Goal: Task Accomplishment & Management: Use online tool/utility

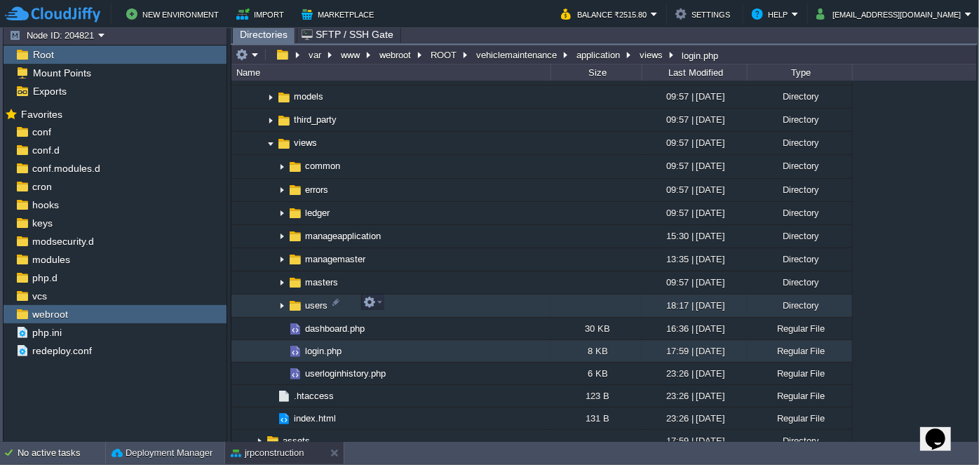
scroll to position [828, 0]
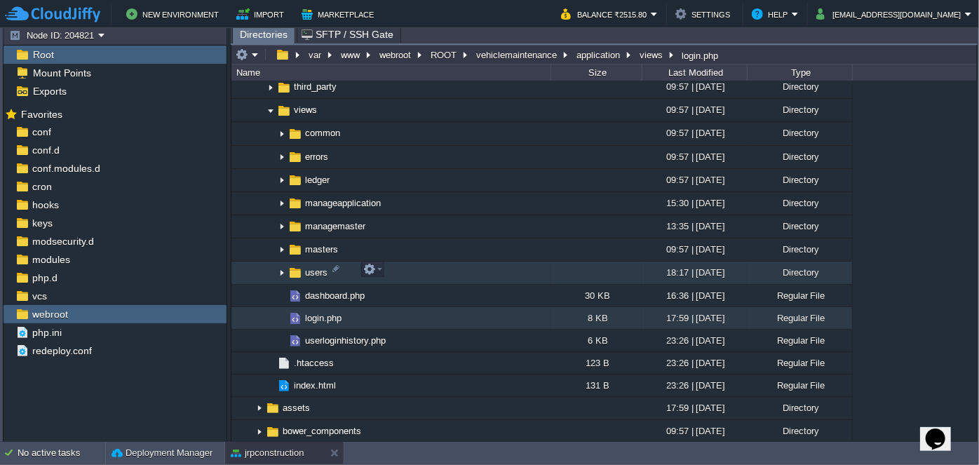
click at [283, 273] on img at bounding box center [281, 273] width 11 height 22
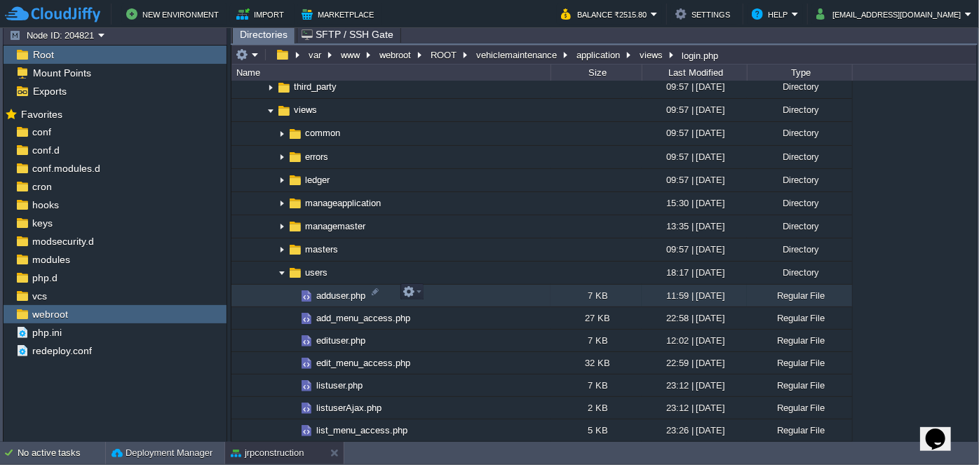
click at [327, 294] on span "adduser.php" at bounding box center [340, 296] width 53 height 12
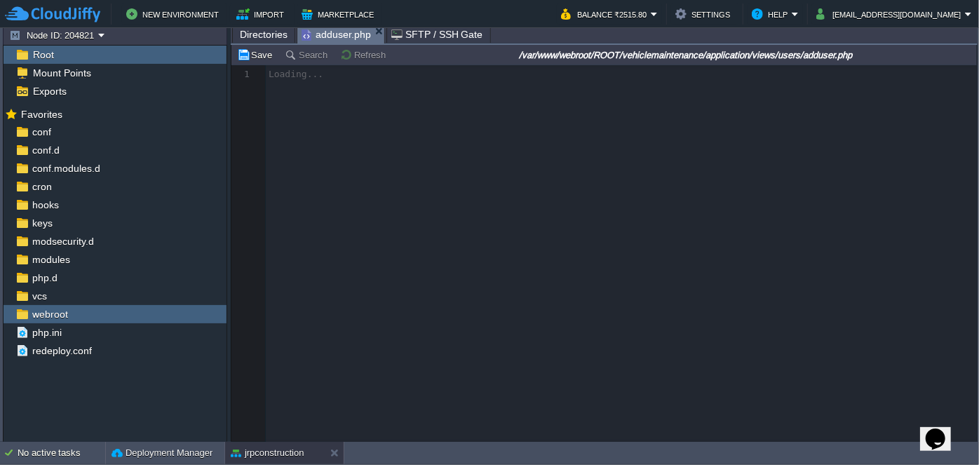
click at [267, 32] on span "Directories" at bounding box center [264, 34] width 48 height 17
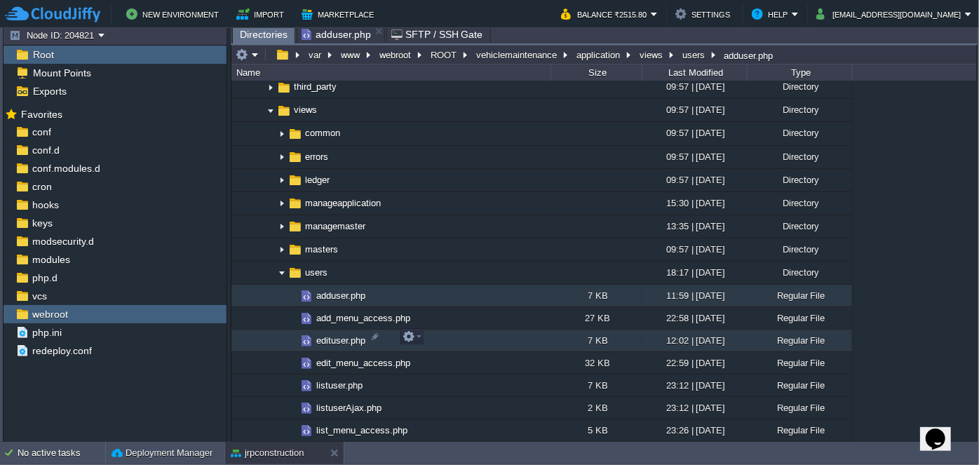
click at [334, 335] on span "edituser.php" at bounding box center [340, 340] width 53 height 12
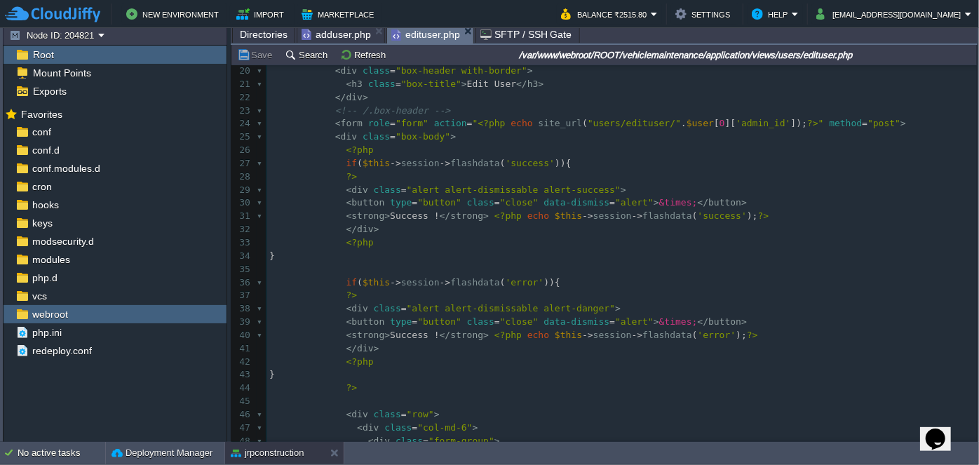
scroll to position [318, 0]
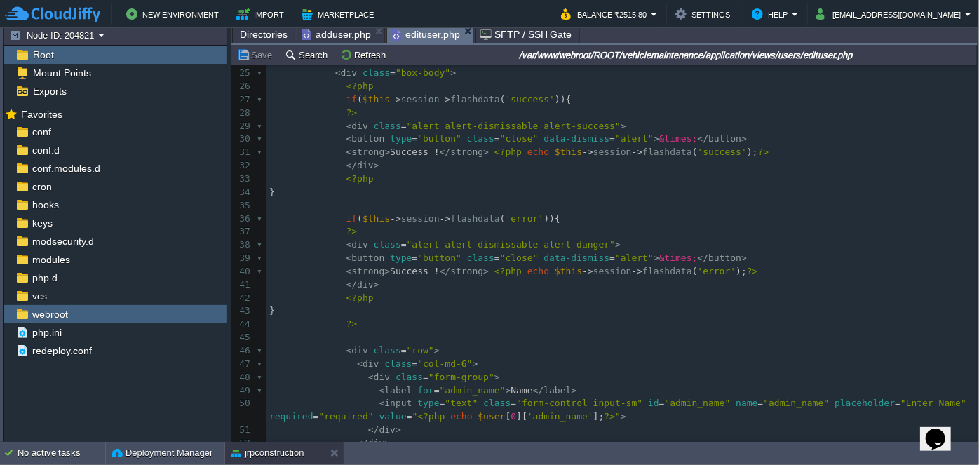
click at [395, 273] on div "142 1 <?php $this -> load -> view ( "common/meta" ); ?> 2 < div class = "wrappe…" at bounding box center [621, 120] width 710 height 740
type textarea "Error"
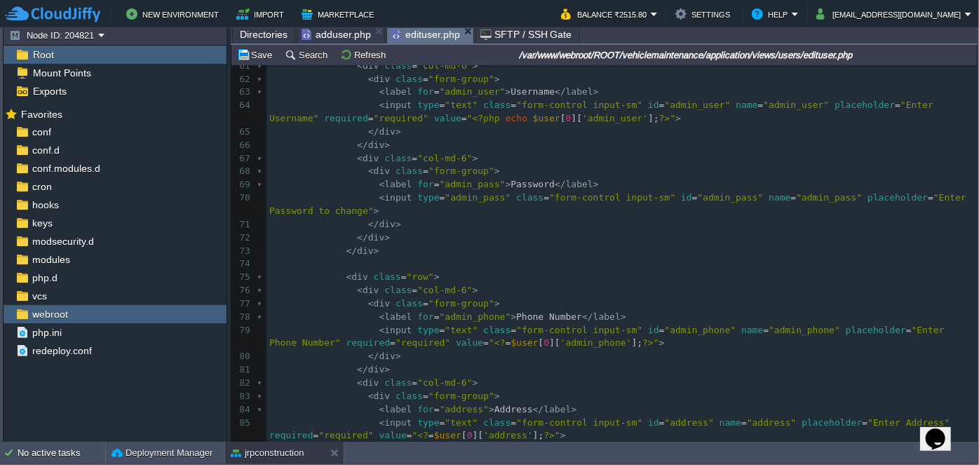
scroll to position [891, 0]
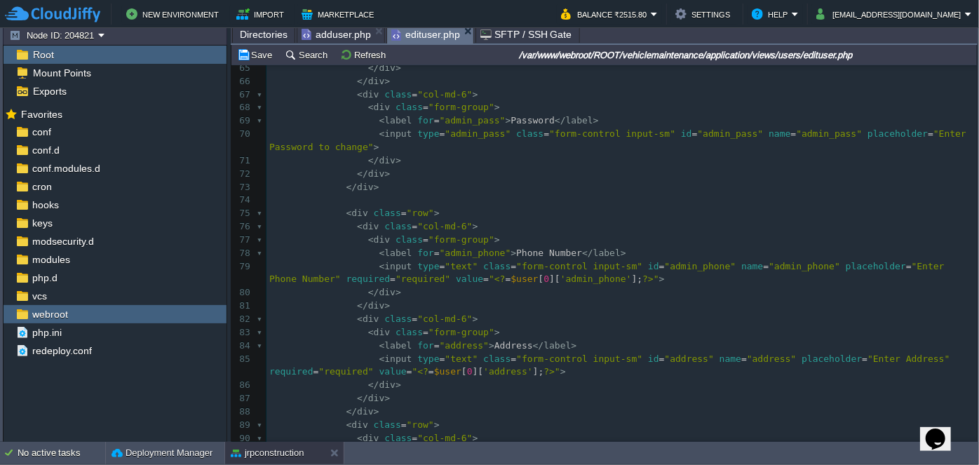
type textarea "text"
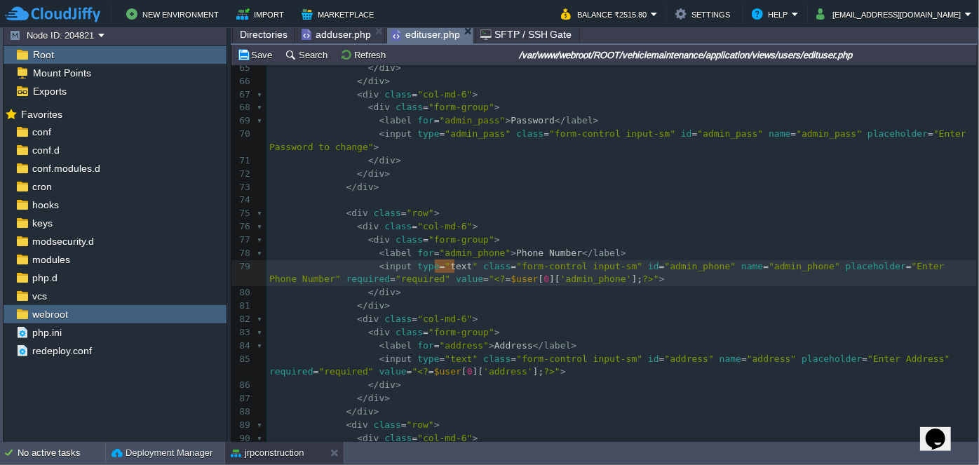
click at [511, 251] on div "xxxxxxxxxx < strong > Error ! </ strong > <?php echo $this -> session -> flashd…" at bounding box center [621, 226] width 710 height 753
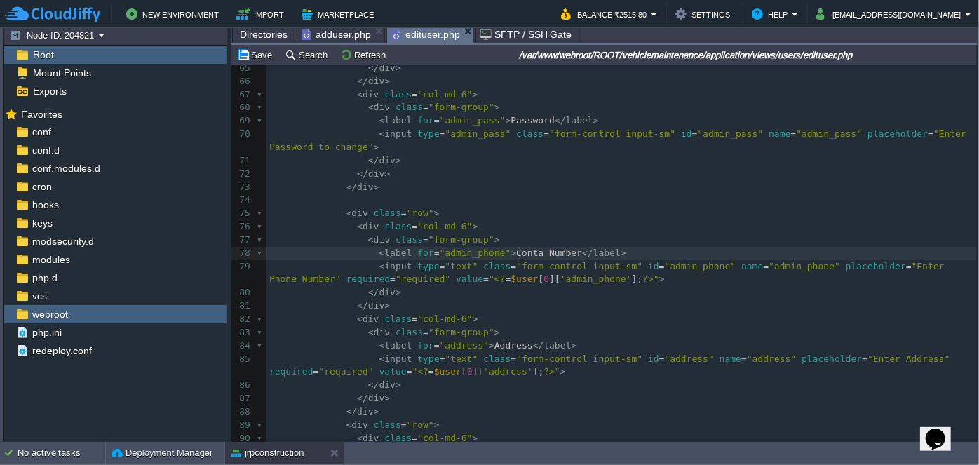
type textarea "Contact"
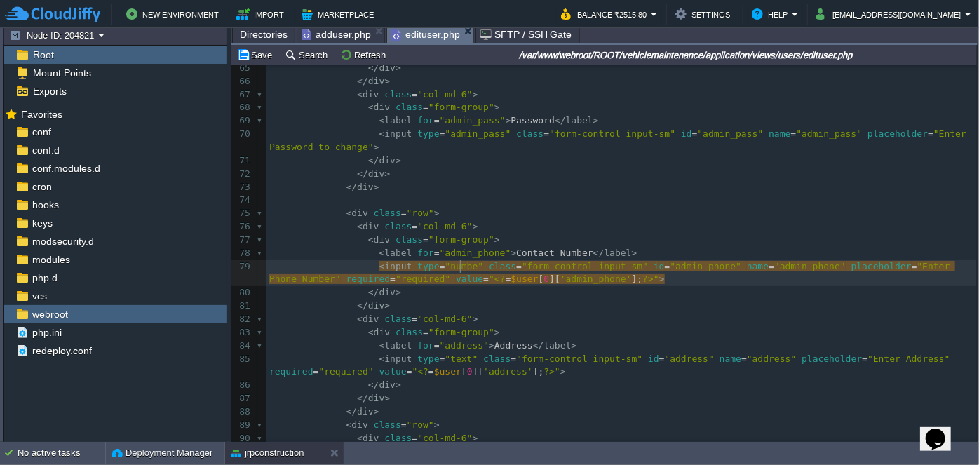
type textarea "number"
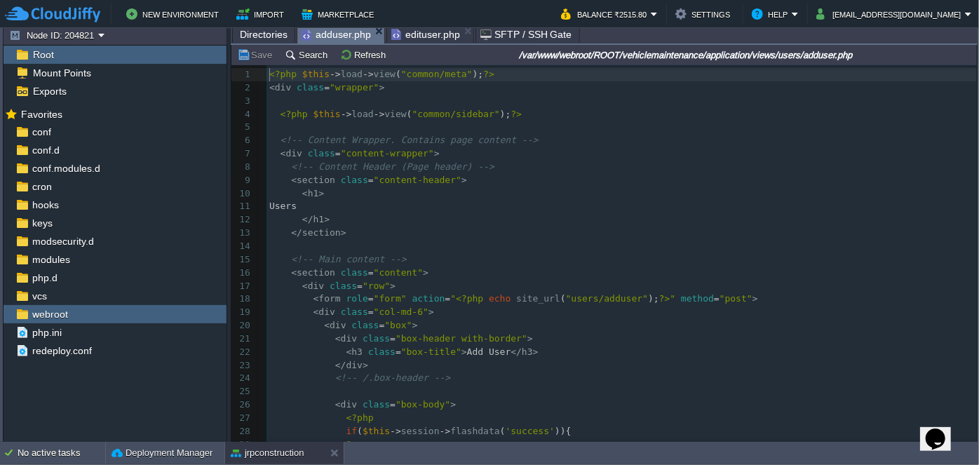
click at [333, 35] on span "adduser.php" at bounding box center [336, 35] width 69 height 18
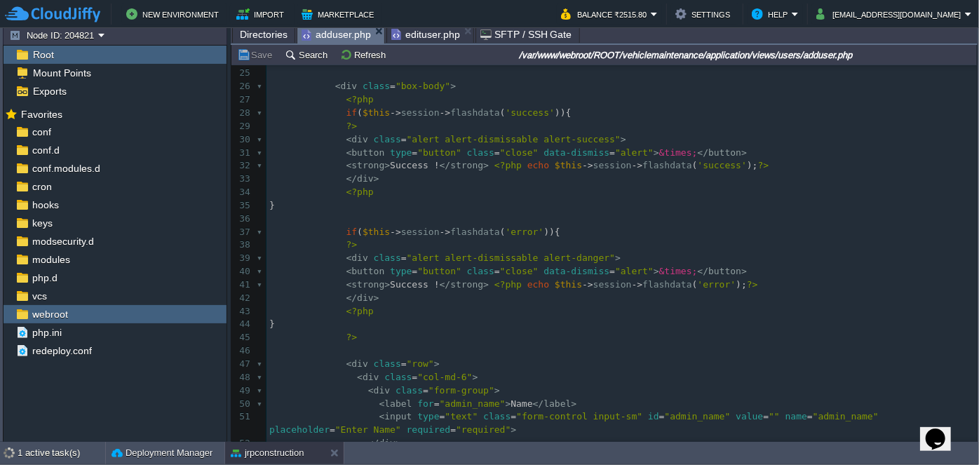
click at [381, 281] on div "149 <?php $this -> load -> view ( "common/meta" ); ?> 24 <!-- /.box-header --> …" at bounding box center [621, 384] width 710 height 661
type textarea "Error"
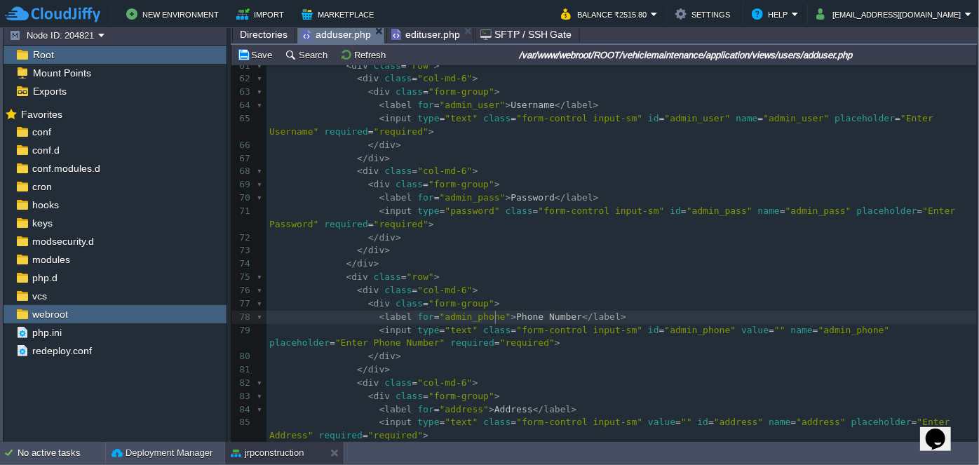
click at [495, 314] on div "xxxxxxxxxx <?php $this -> load -> view ( "common/meta" ); ?> 38 ?> 39 < div cla…" at bounding box center [621, 145] width 710 height 832
type textarea "Contact"
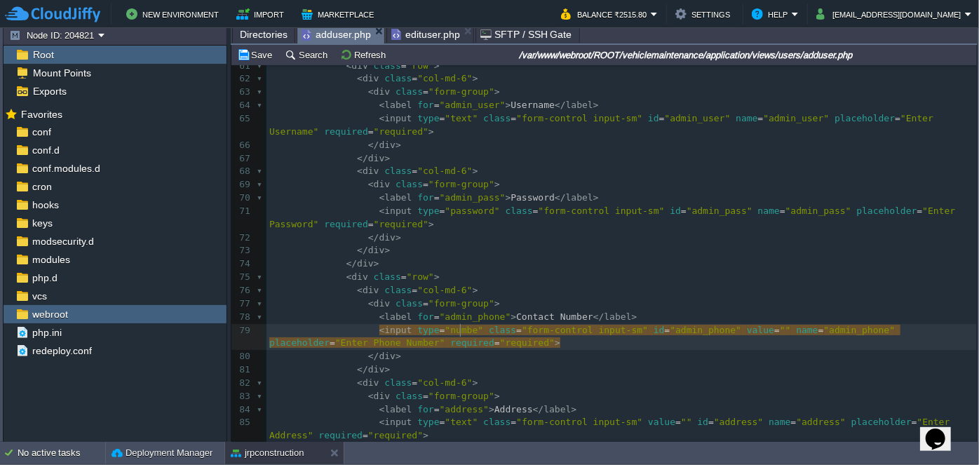
type textarea "number"
paste textarea
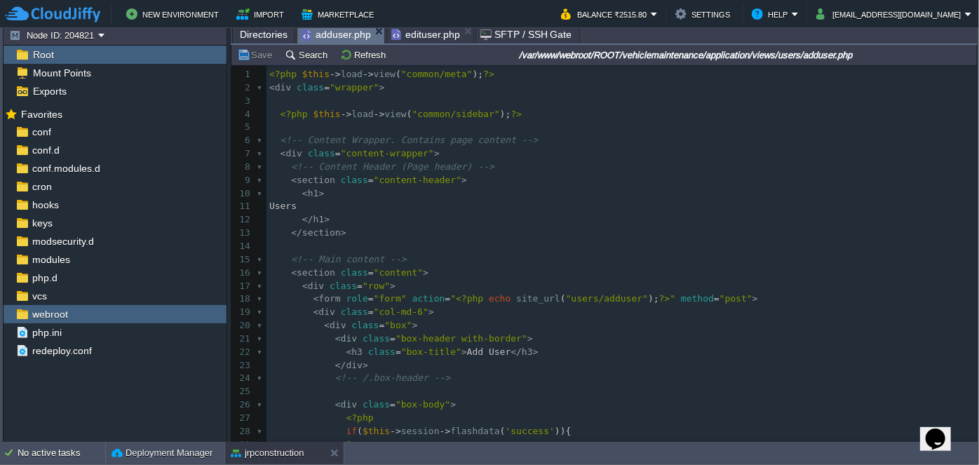
click at [437, 223] on pre "</ h1 >" at bounding box center [621, 219] width 710 height 13
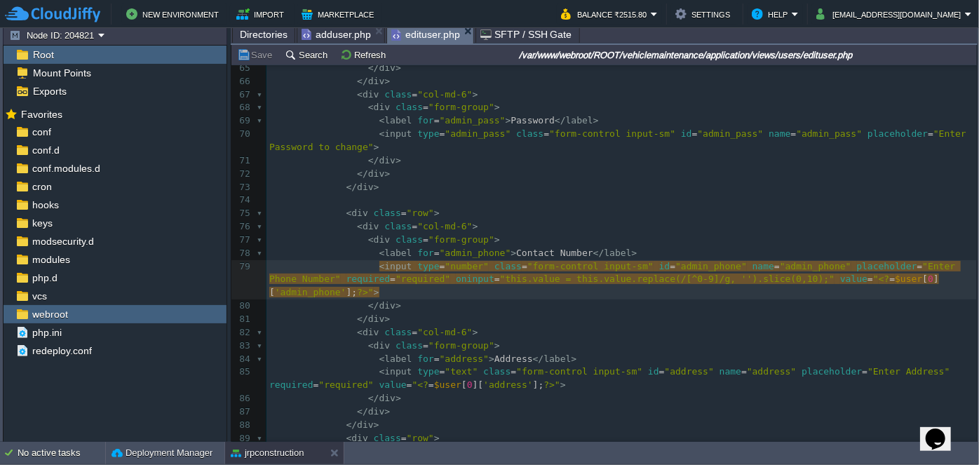
click at [412, 34] on span "edituser.php" at bounding box center [425, 35] width 69 height 18
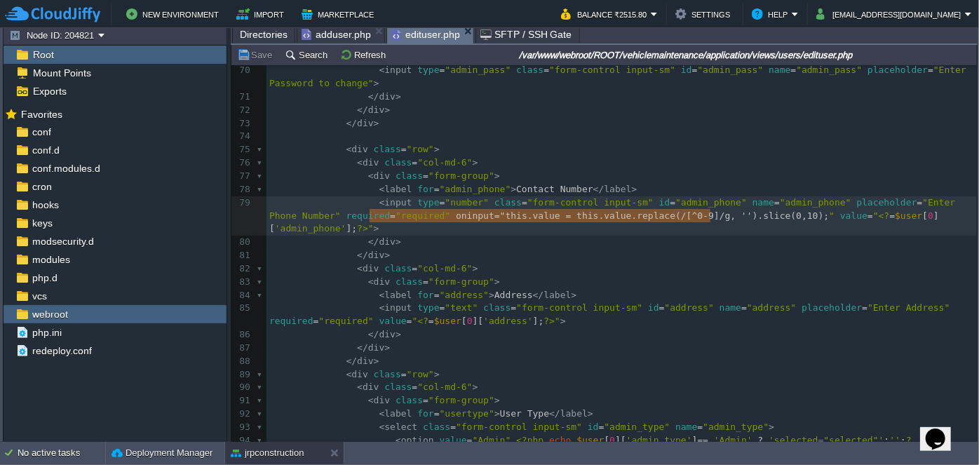
type textarea "oninput="this.value = this.value.replace(/[^0-9]/g, '').slice(0,10);""
drag, startPoint x: 368, startPoint y: 217, endPoint x: 712, endPoint y: 217, distance: 344.3
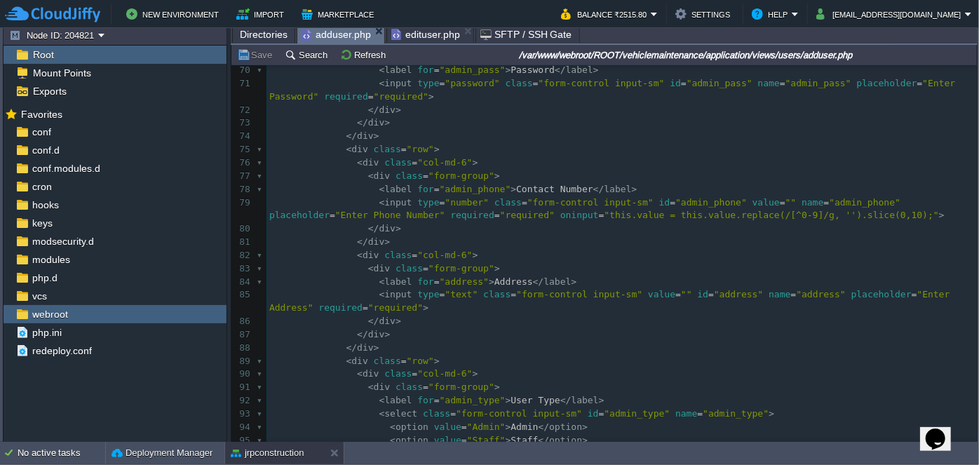
click at [331, 36] on span "adduser.php" at bounding box center [336, 35] width 69 height 18
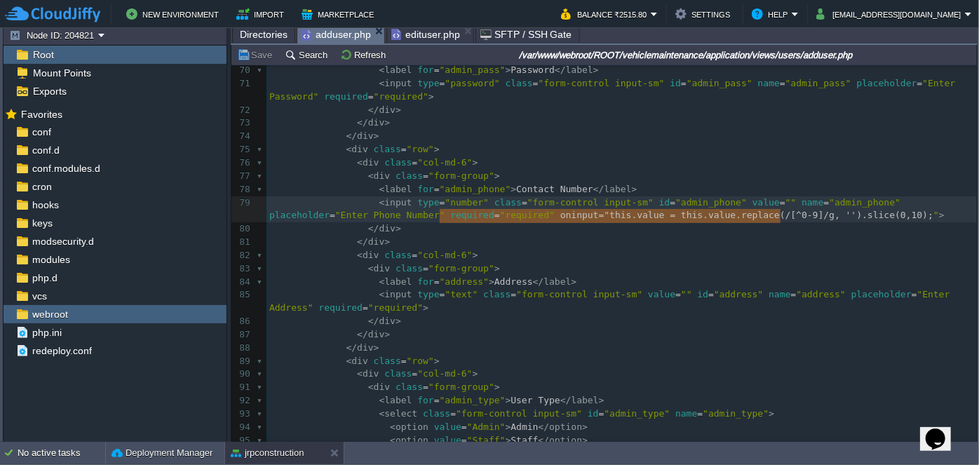
type textarea "oninput="this.value = this.value.replace(/[^0-9]/g, '').slice(0,10);""
drag, startPoint x: 439, startPoint y: 215, endPoint x: 783, endPoint y: 211, distance: 344.3
paste textarea
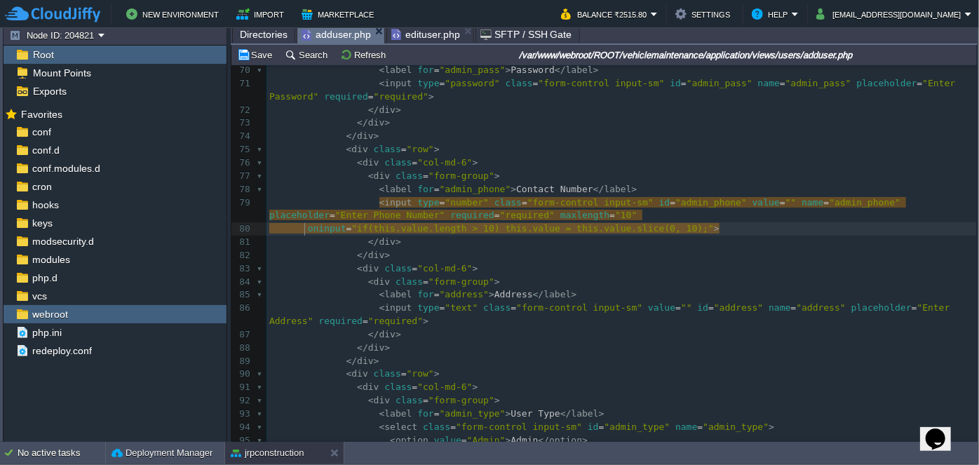
type textarea "required="required" maxlength="10""
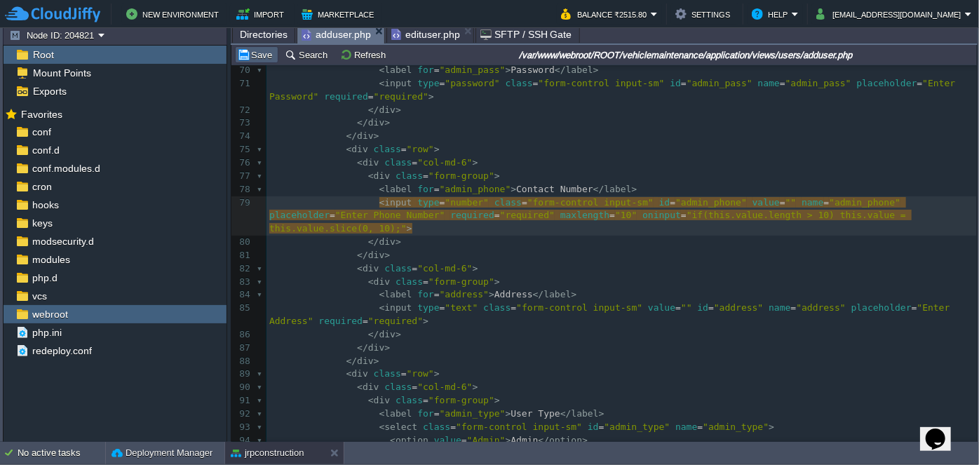
click at [256, 60] on button "Save" at bounding box center [256, 54] width 39 height 13
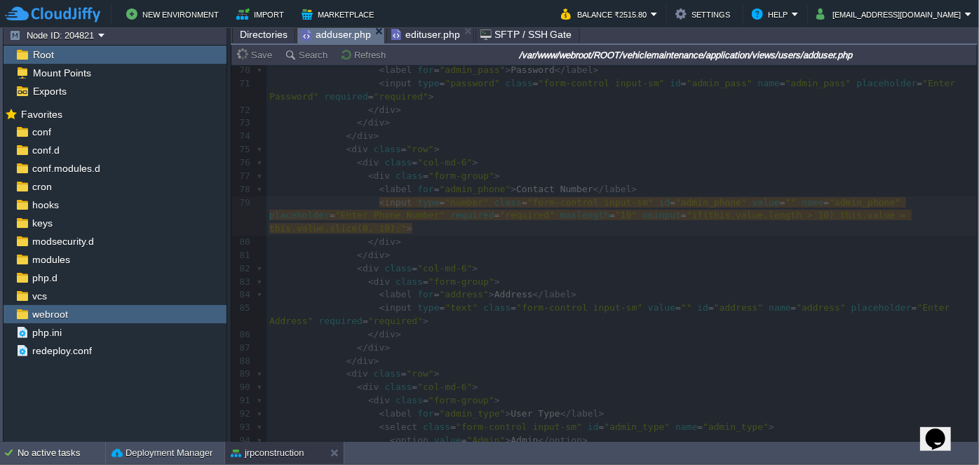
click at [398, 38] on span "edituser.php" at bounding box center [425, 34] width 69 height 17
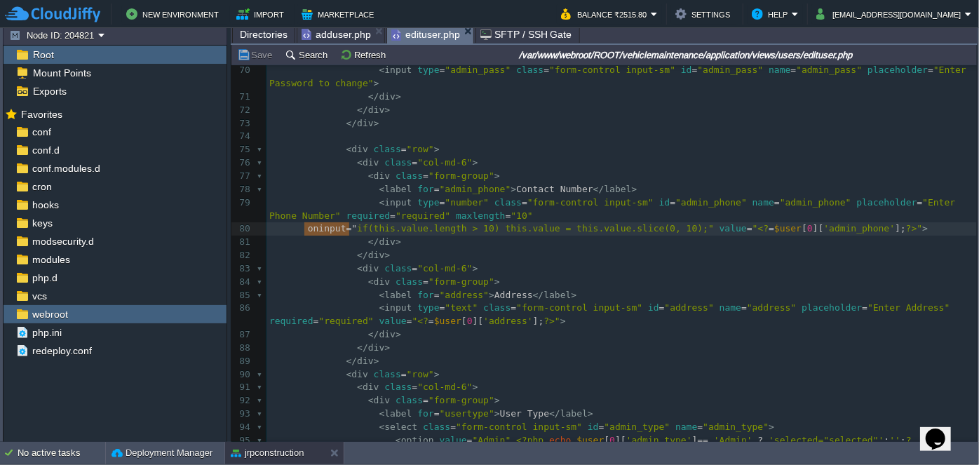
type textarea """
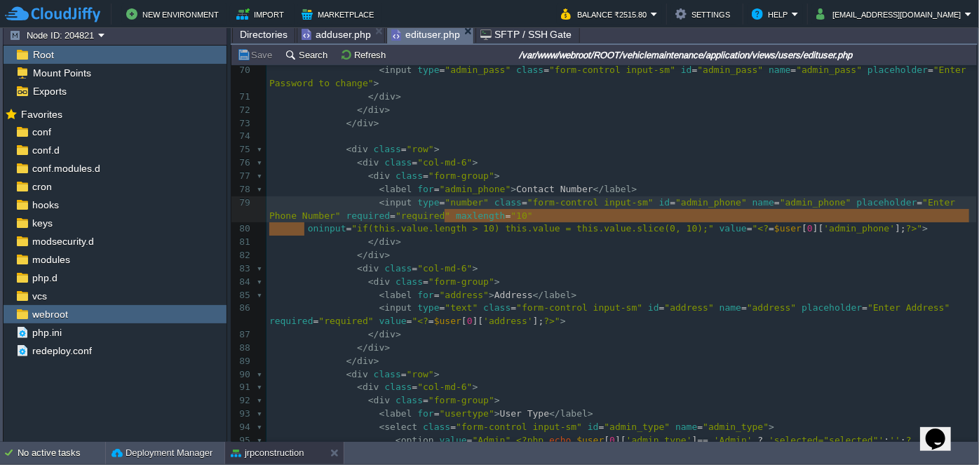
drag, startPoint x: 304, startPoint y: 228, endPoint x: 451, endPoint y: 216, distance: 147.7
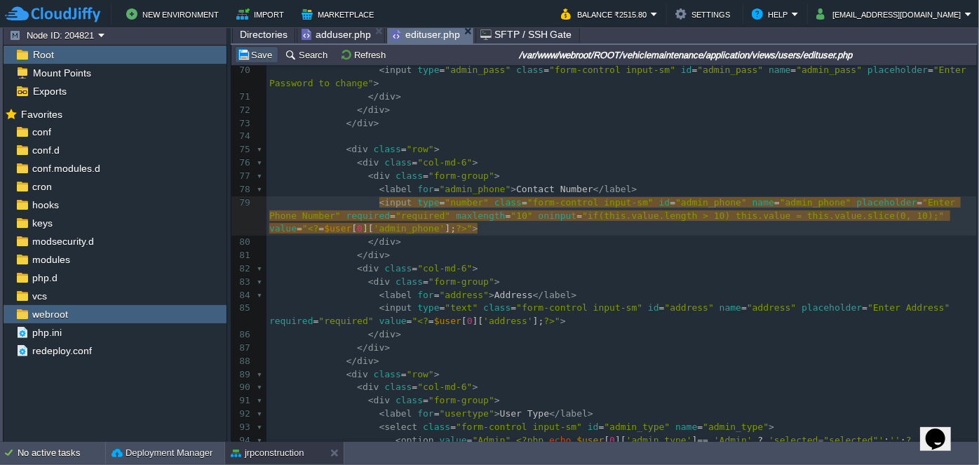
click at [255, 58] on button "Save" at bounding box center [256, 54] width 39 height 13
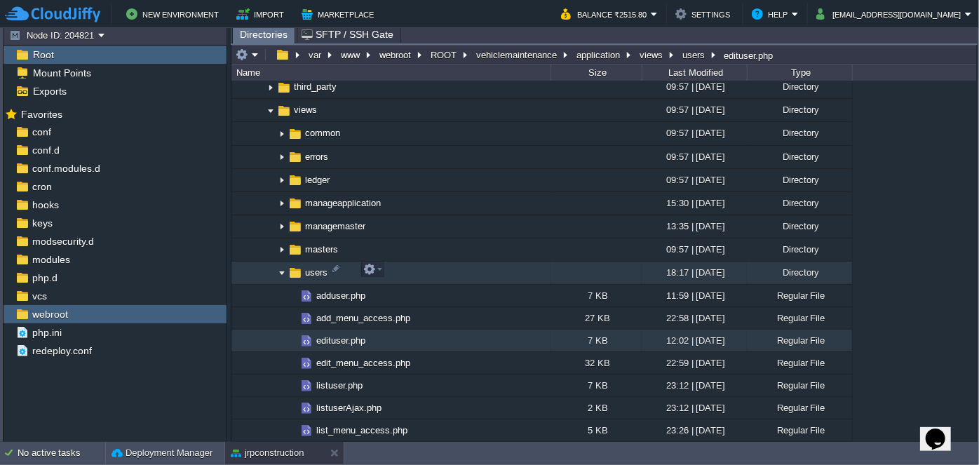
click at [281, 266] on img at bounding box center [281, 273] width 11 height 22
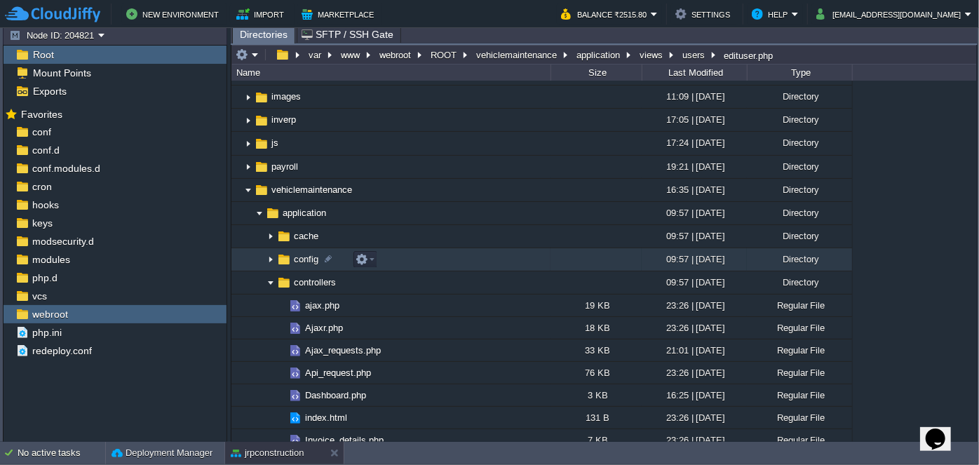
scroll to position [63, 0]
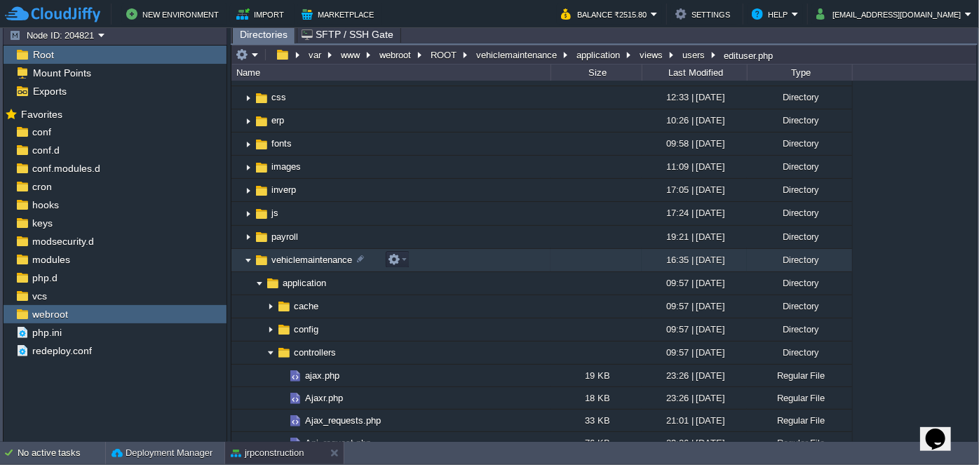
click at [243, 259] on img at bounding box center [248, 261] width 11 height 22
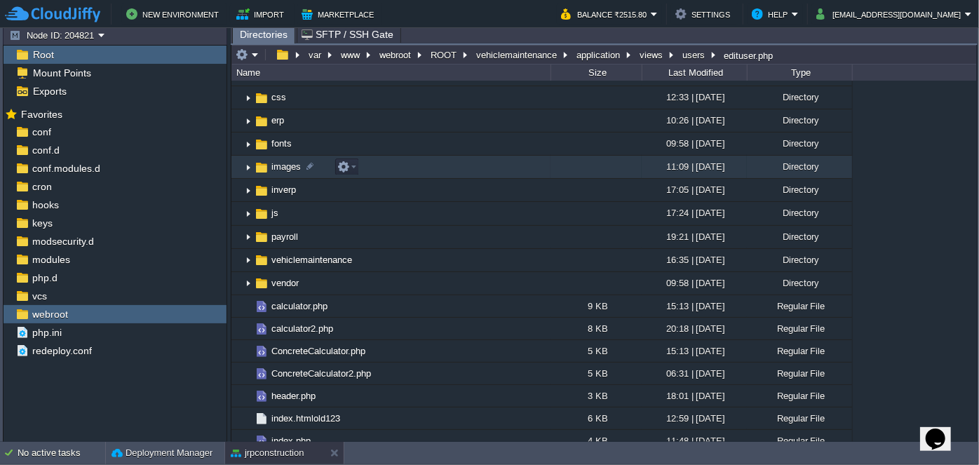
scroll to position [0, 0]
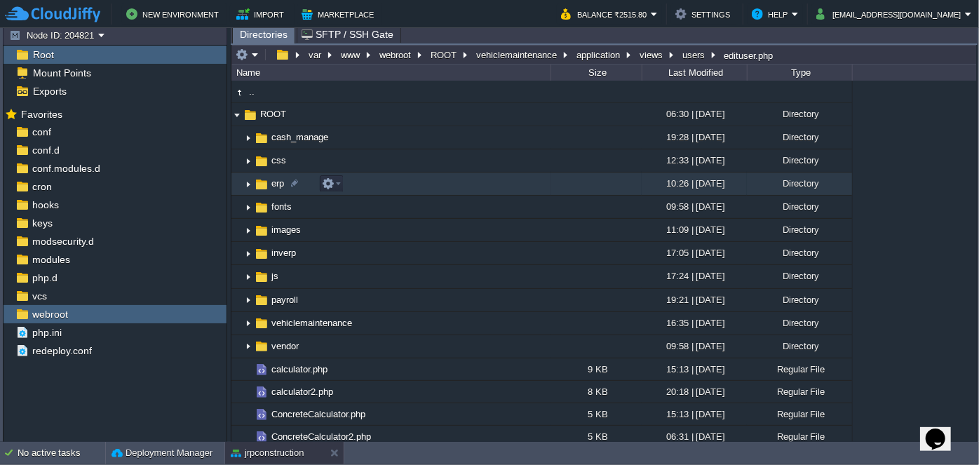
click at [246, 182] on img at bounding box center [248, 184] width 11 height 22
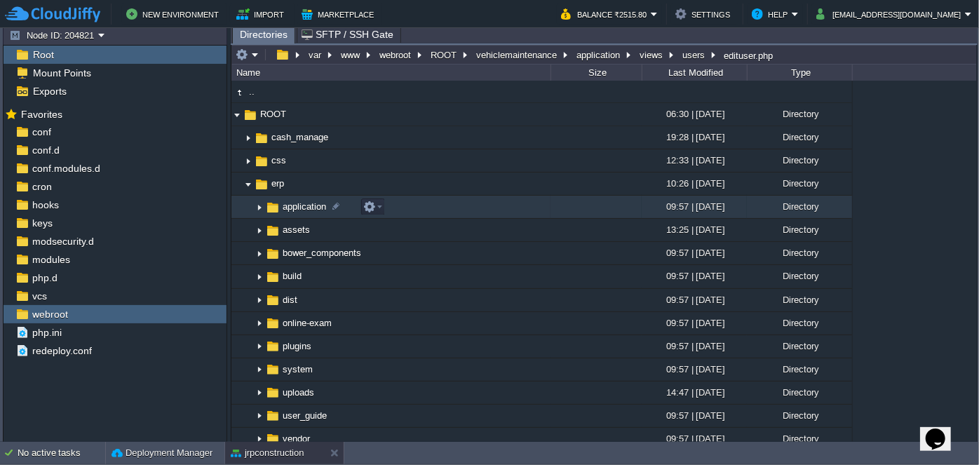
click at [255, 210] on img at bounding box center [259, 207] width 11 height 22
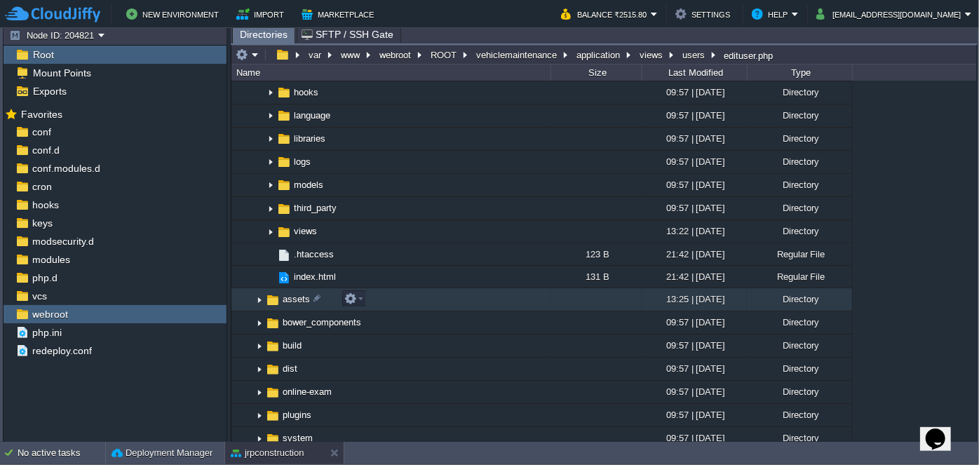
scroll to position [255, 0]
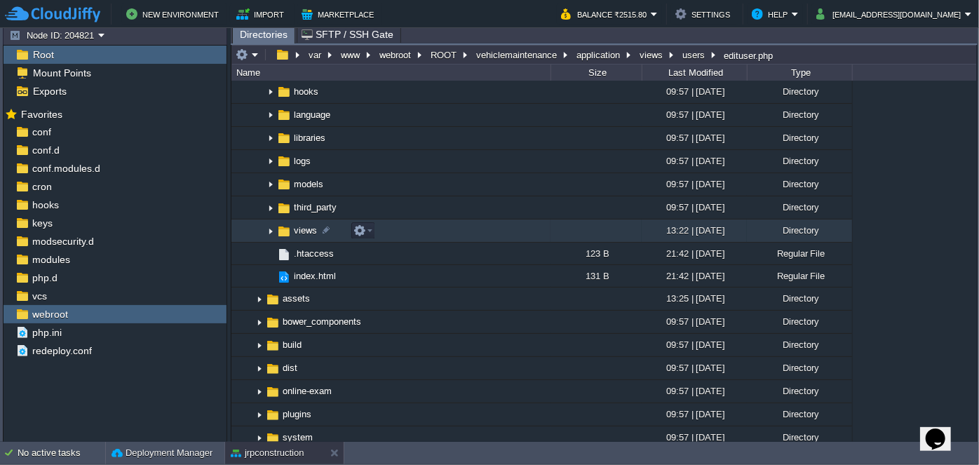
click at [269, 229] on img at bounding box center [270, 231] width 11 height 22
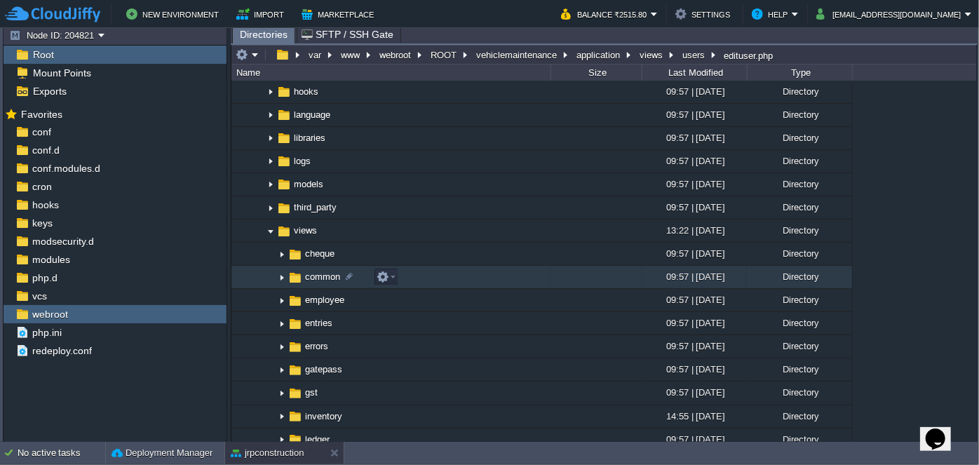
click at [280, 275] on img at bounding box center [281, 277] width 11 height 22
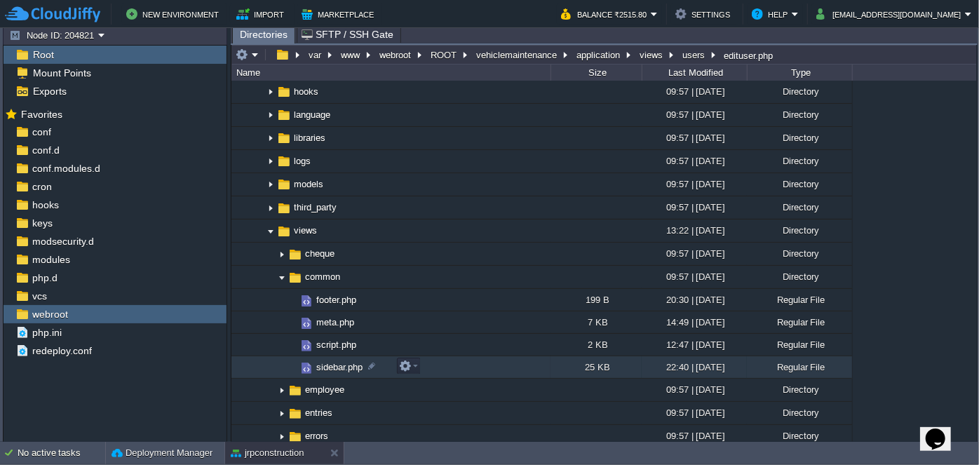
click at [334, 372] on span "sidebar.php" at bounding box center [339, 367] width 50 height 12
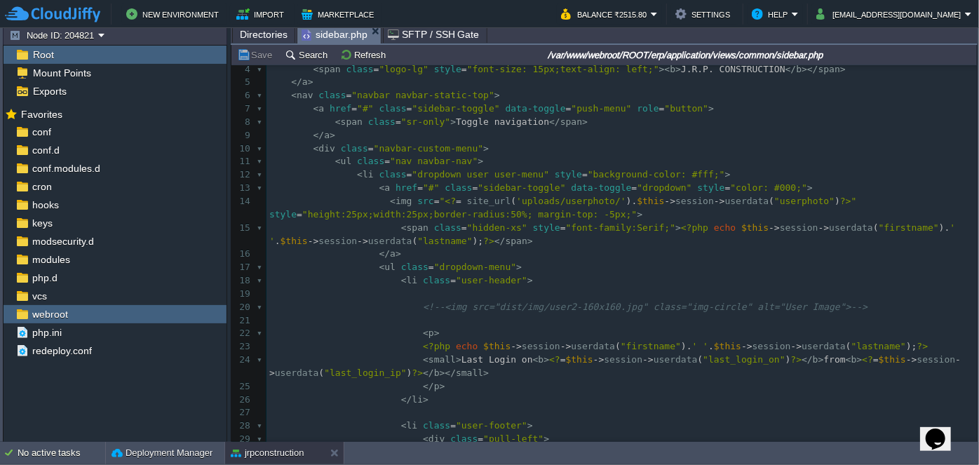
scroll to position [63, 0]
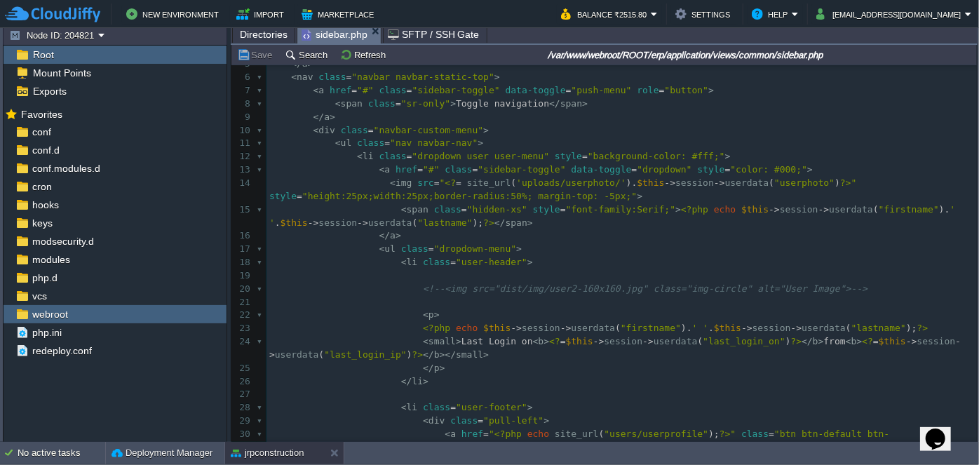
click at [254, 35] on span "Directories" at bounding box center [264, 34] width 48 height 17
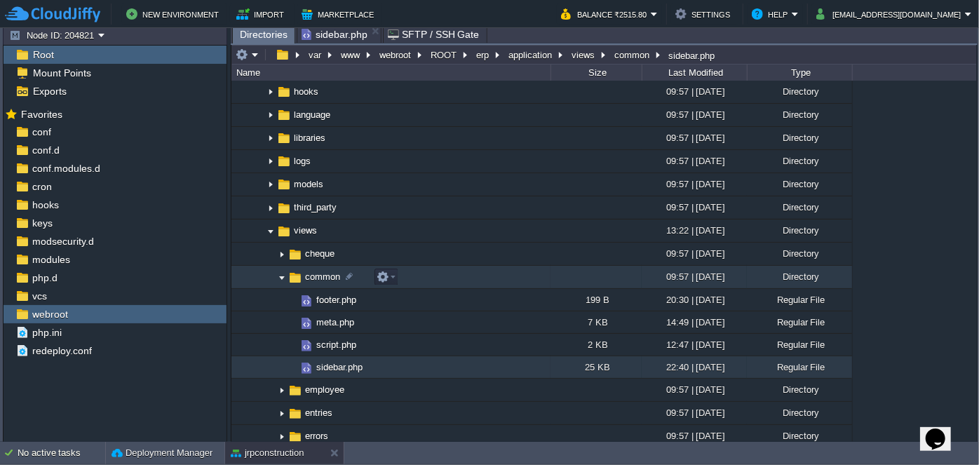
click at [282, 275] on img at bounding box center [281, 277] width 11 height 22
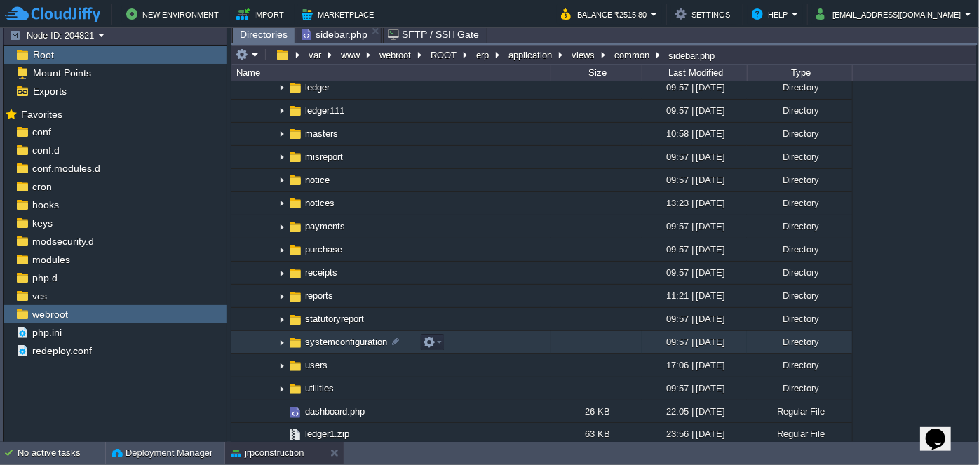
scroll to position [637, 0]
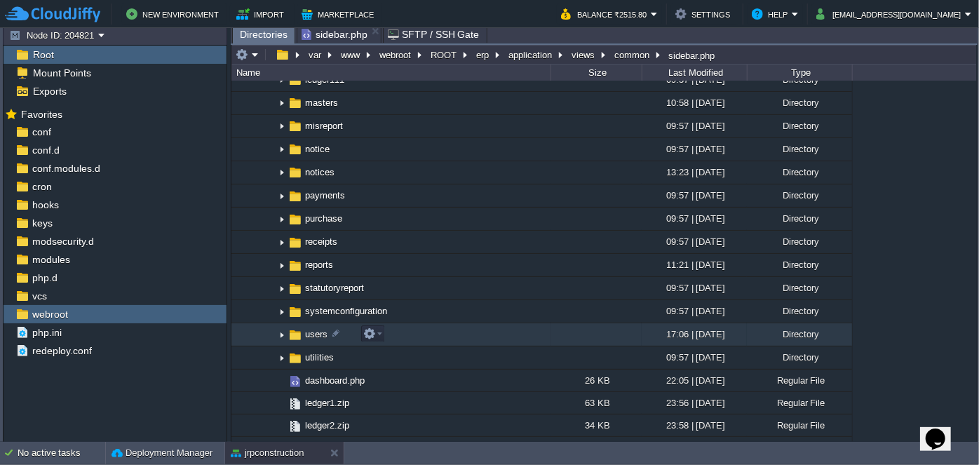
click at [280, 333] on img at bounding box center [281, 335] width 11 height 22
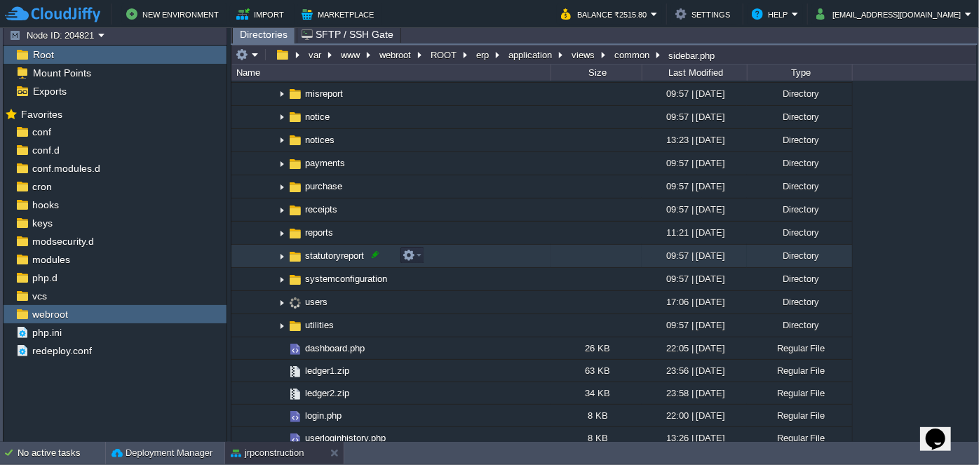
scroll to position [701, 0]
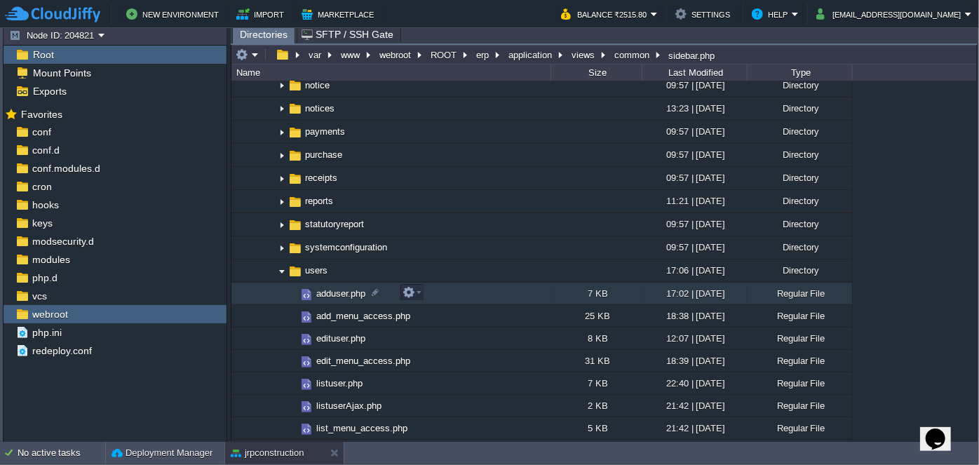
click at [321, 291] on span "adduser.php" at bounding box center [340, 294] width 53 height 12
click at [267, 36] on span "Directories" at bounding box center [264, 35] width 48 height 18
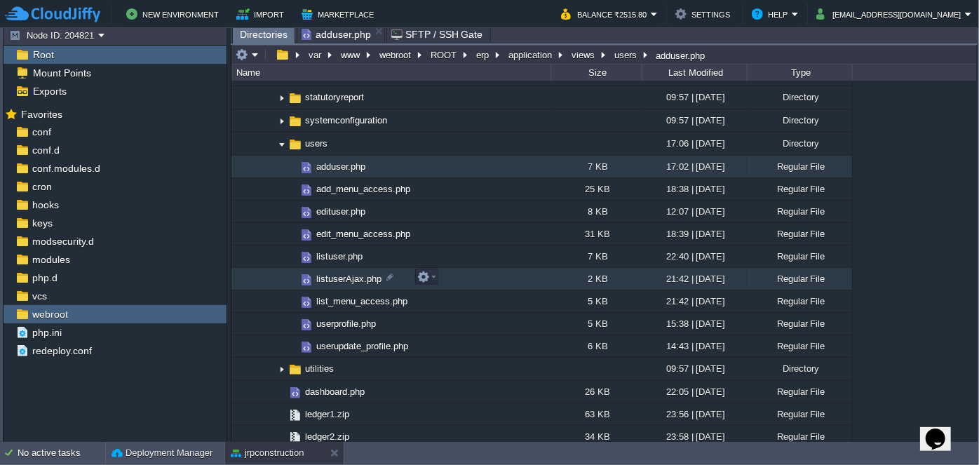
scroll to position [828, 0]
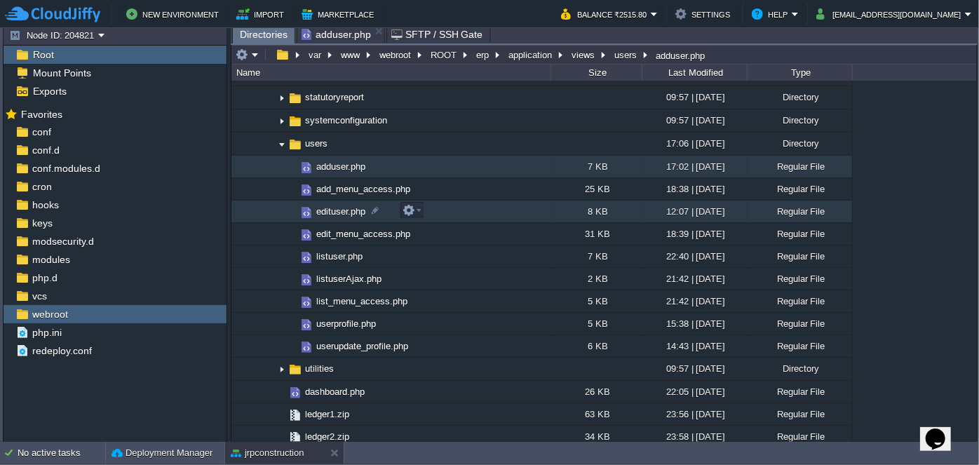
click at [337, 210] on span "edituser.php" at bounding box center [340, 211] width 53 height 12
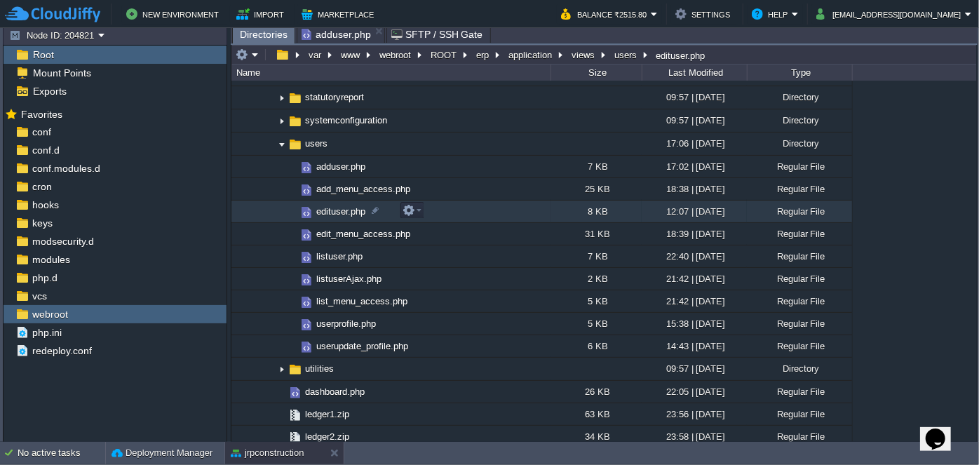
click at [337, 210] on span "edituser.php" at bounding box center [340, 211] width 53 height 12
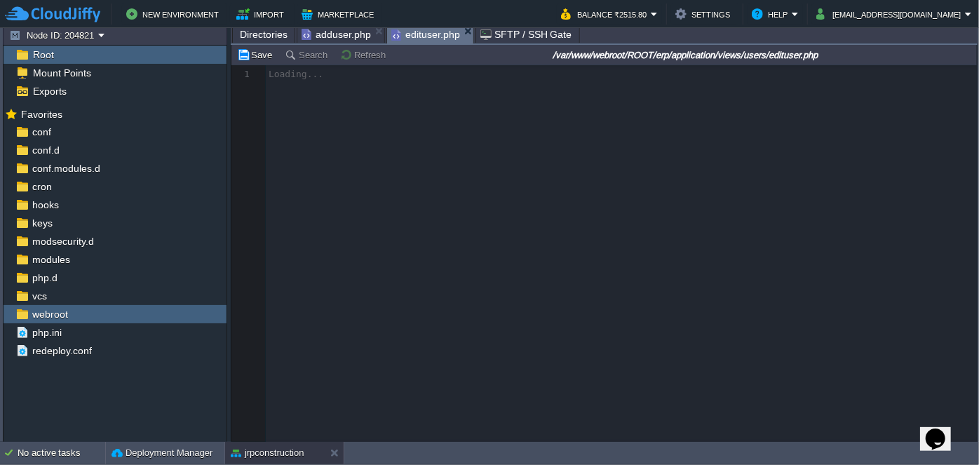
click at [329, 39] on span "adduser.php" at bounding box center [336, 34] width 69 height 17
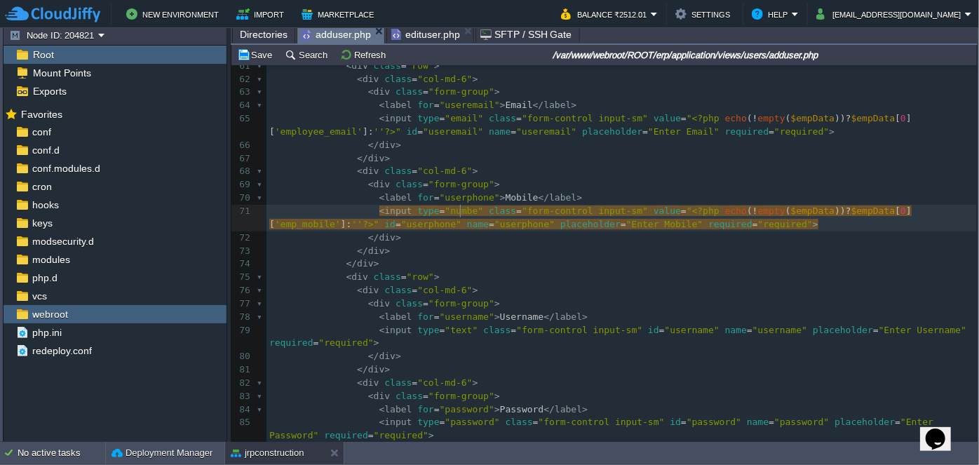
type textarea "number"
paste textarea
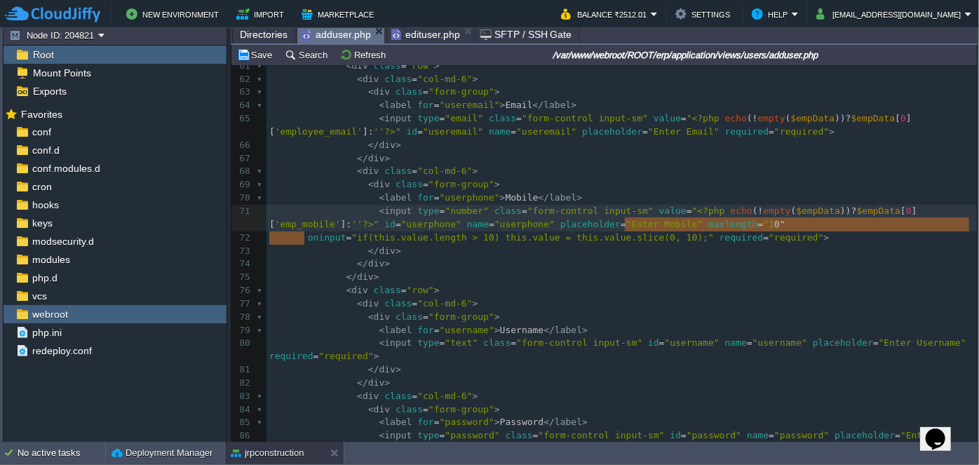
type textarea """
drag, startPoint x: 303, startPoint y: 238, endPoint x: 630, endPoint y: 226, distance: 327.0
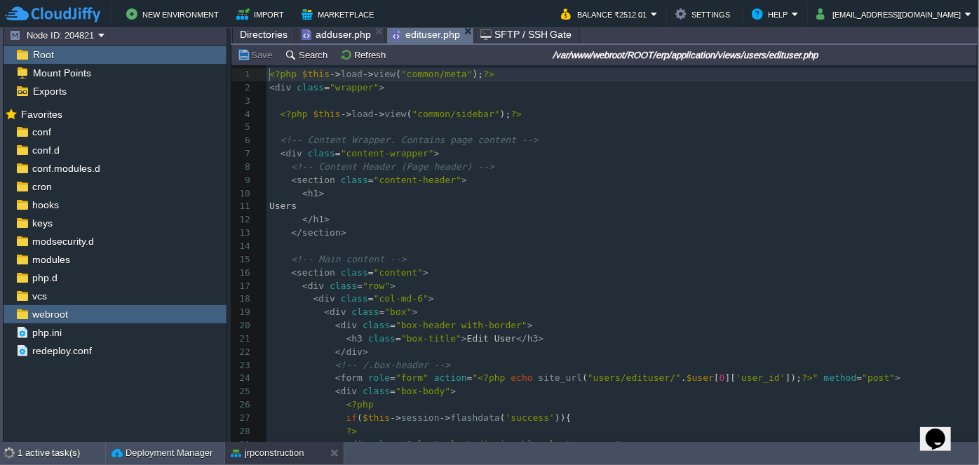
click at [410, 32] on span "edituser.php" at bounding box center [425, 35] width 69 height 18
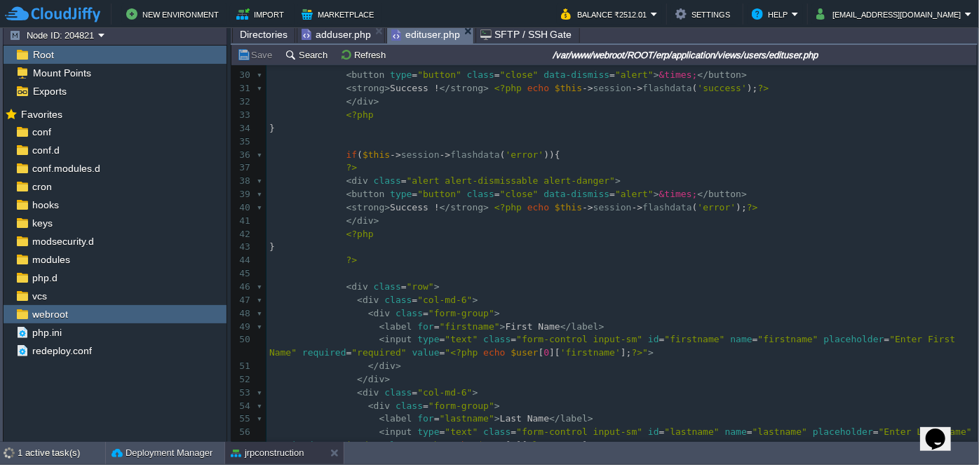
scroll to position [339, 0]
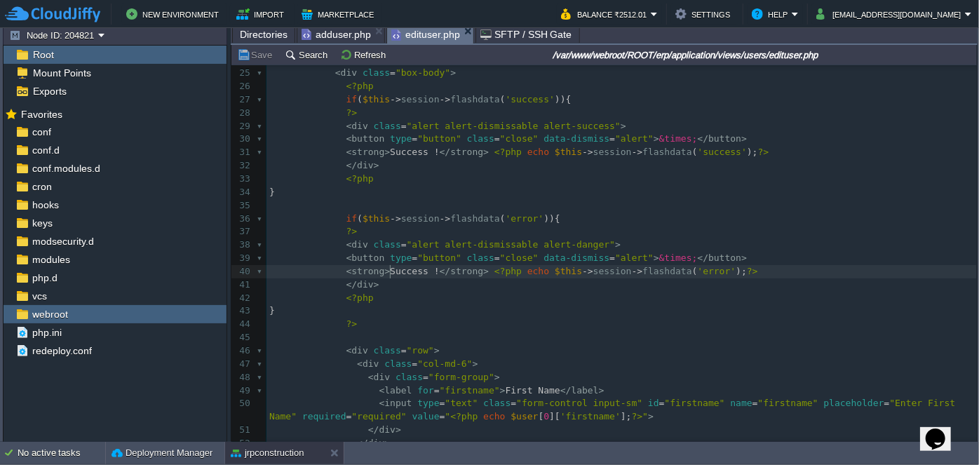
click at [388, 268] on div "153 1 <?php $this -> load -> view ( "common/meta" ); ?> 2 < div class = "wrappe…" at bounding box center [621, 199] width 710 height 898
type textarea "Error"
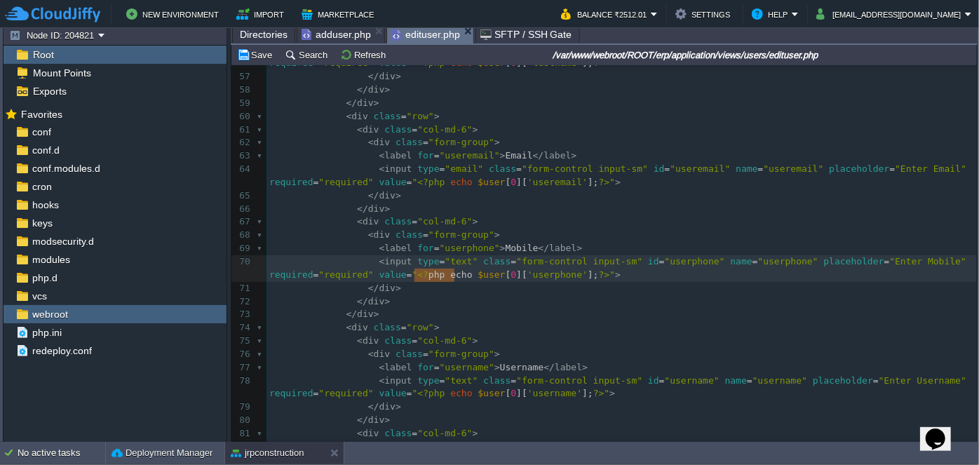
drag, startPoint x: 413, startPoint y: 276, endPoint x: 452, endPoint y: 273, distance: 39.3
type textarea "="
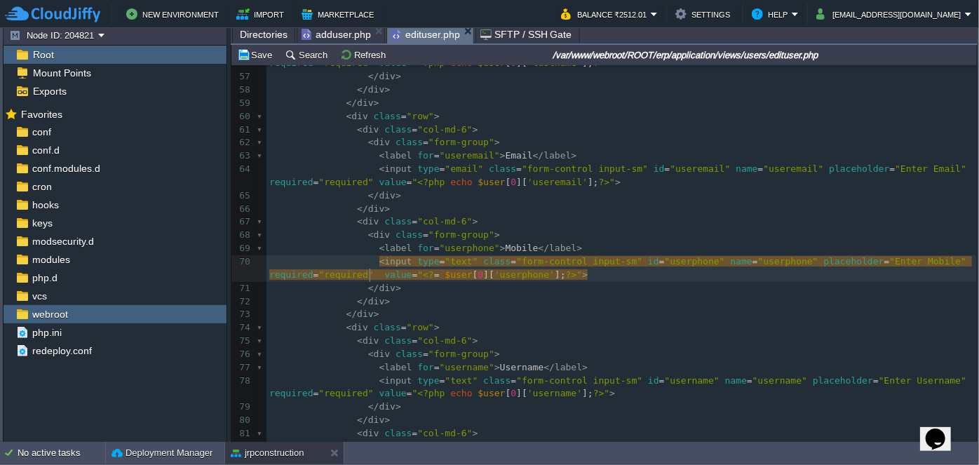
paste textarea
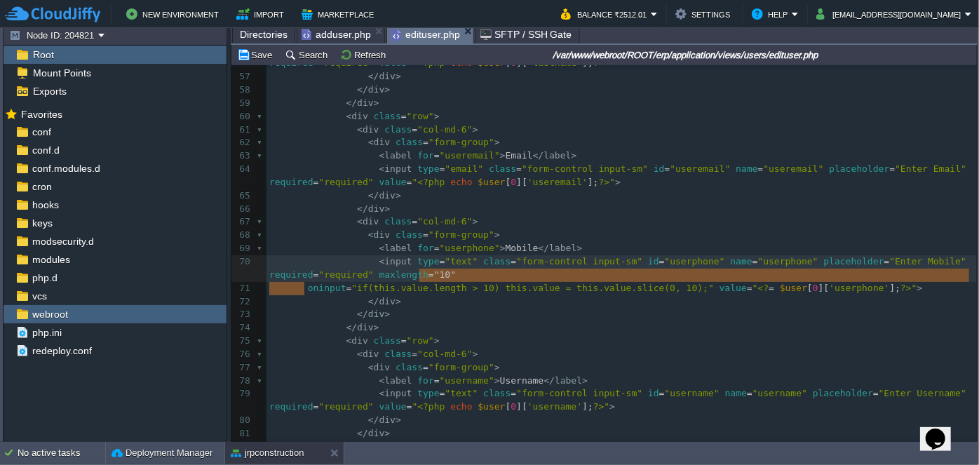
type textarea """
drag, startPoint x: 304, startPoint y: 288, endPoint x: 426, endPoint y: 278, distance: 122.5
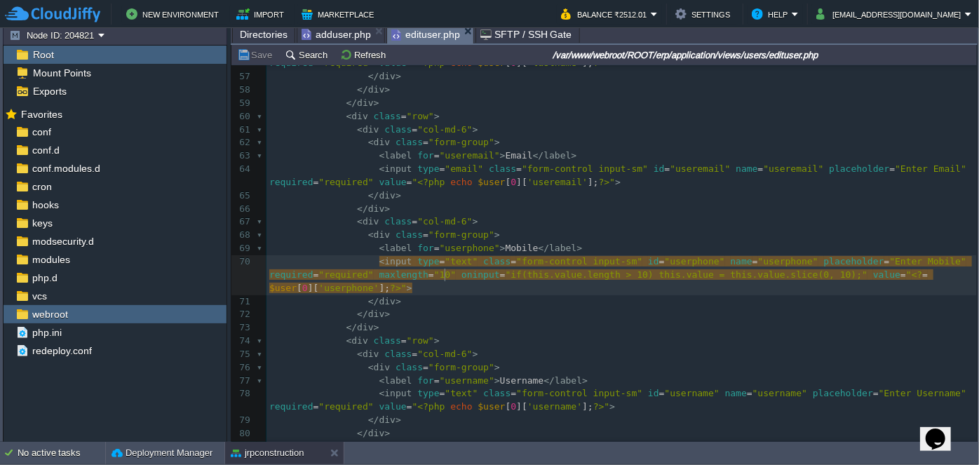
click at [321, 30] on span "adduser.php" at bounding box center [336, 34] width 69 height 17
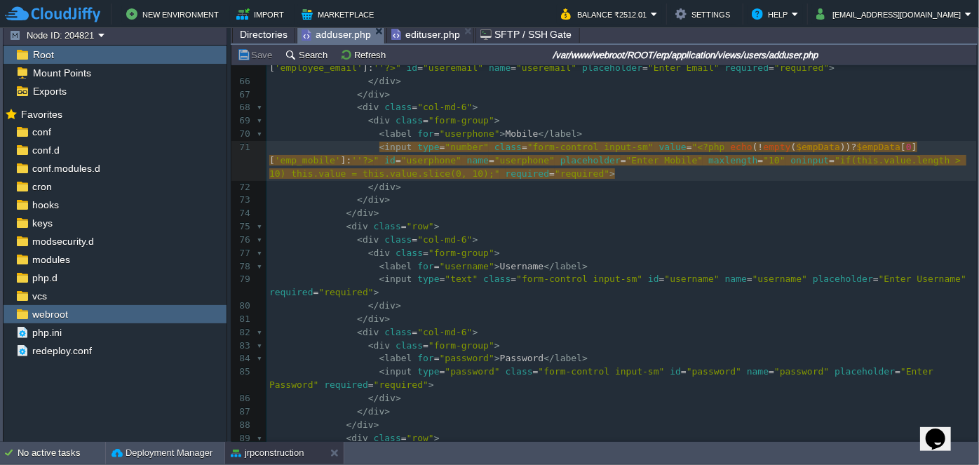
scroll to position [4, 0]
click at [423, 210] on pre "</ div >" at bounding box center [621, 213] width 710 height 13
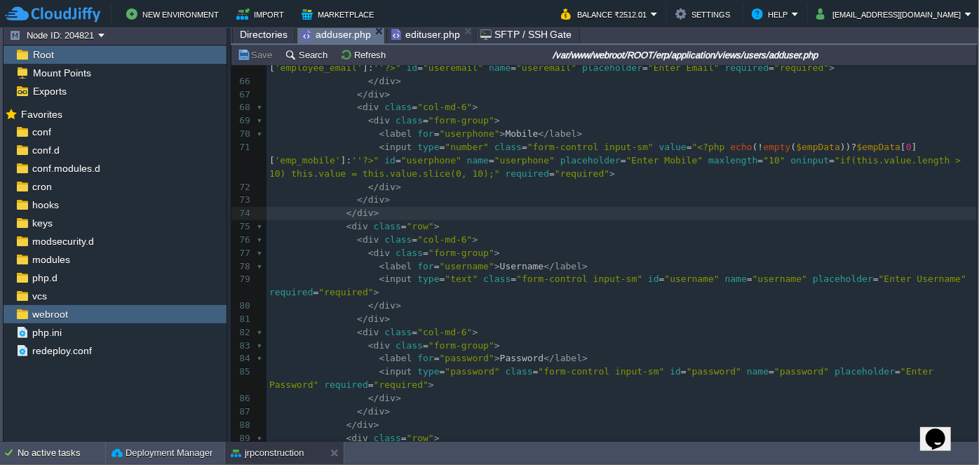
click at [420, 40] on span "edituser.php" at bounding box center [425, 34] width 69 height 17
